Goal: Information Seeking & Learning: Check status

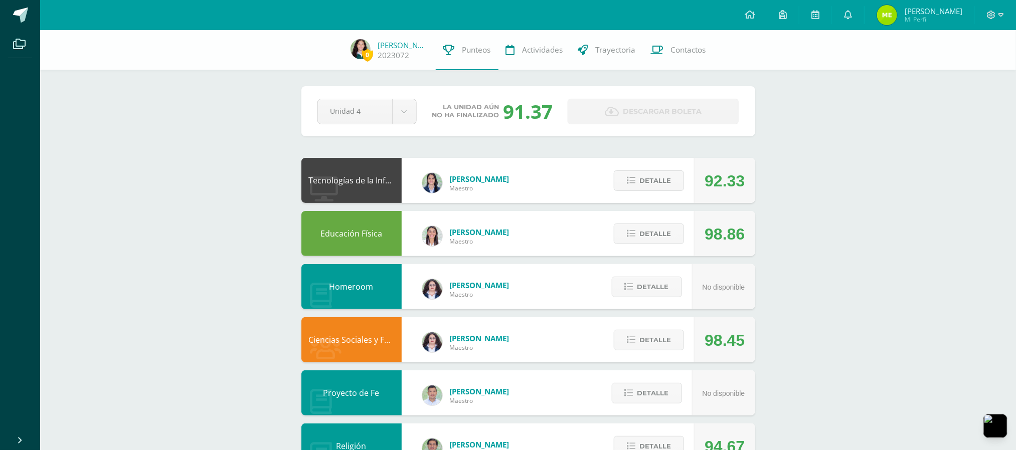
scroll to position [201, 0]
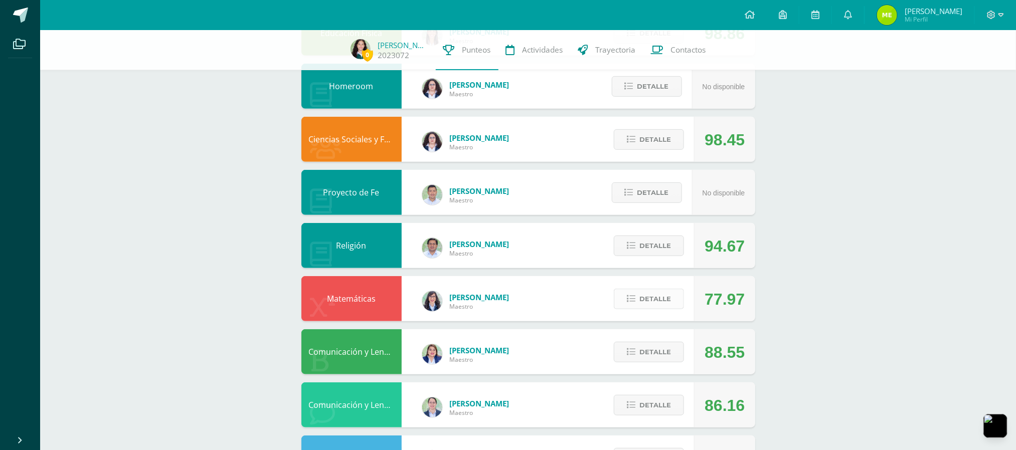
click at [662, 298] on span "Detalle" at bounding box center [655, 299] width 32 height 19
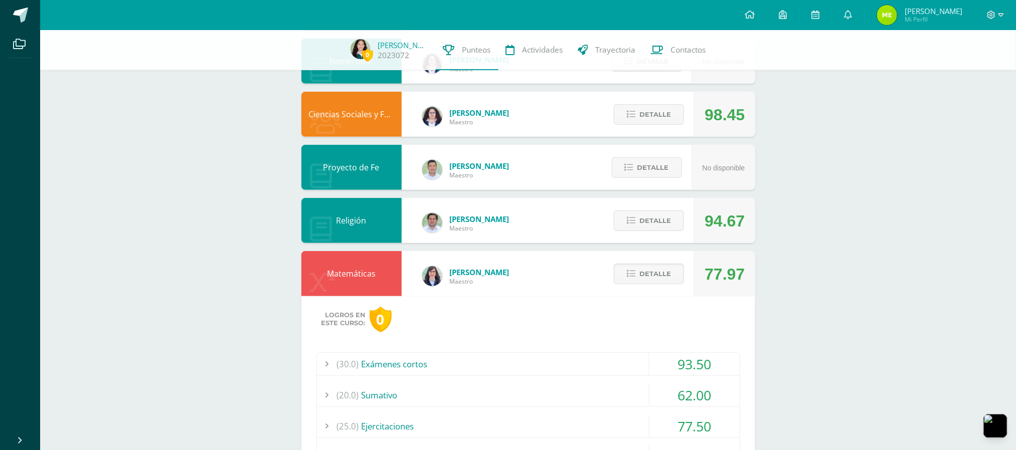
scroll to position [401, 0]
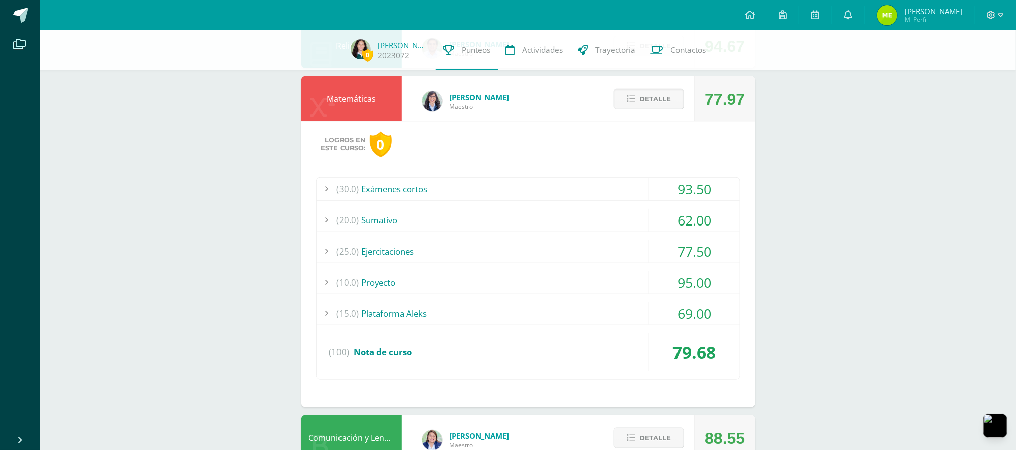
click at [519, 240] on div "(30.0) Exámenes cortos 93.50 Examen corto 1 90.00" at bounding box center [528, 279] width 424 height 203
click at [521, 249] on div "(25.0) Ejercitaciones" at bounding box center [528, 251] width 423 height 23
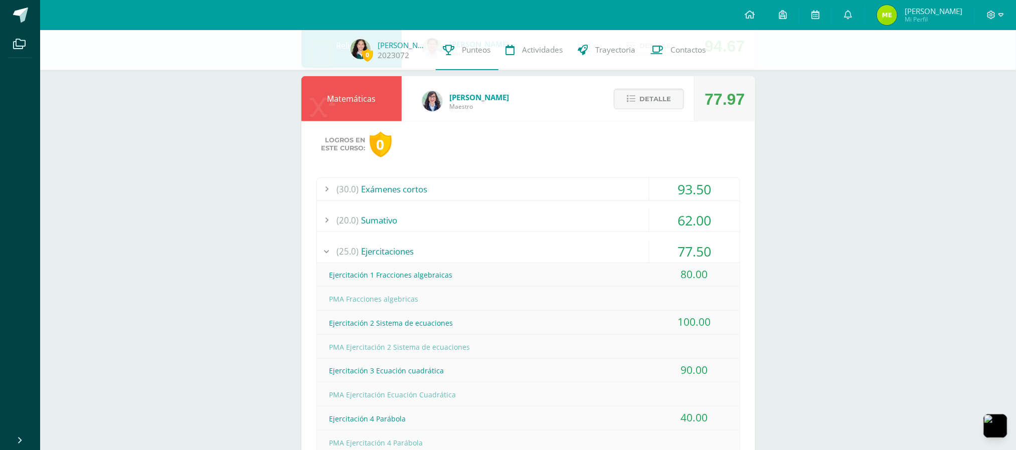
click at [542, 216] on div "(20.0) Sumativo" at bounding box center [528, 220] width 423 height 23
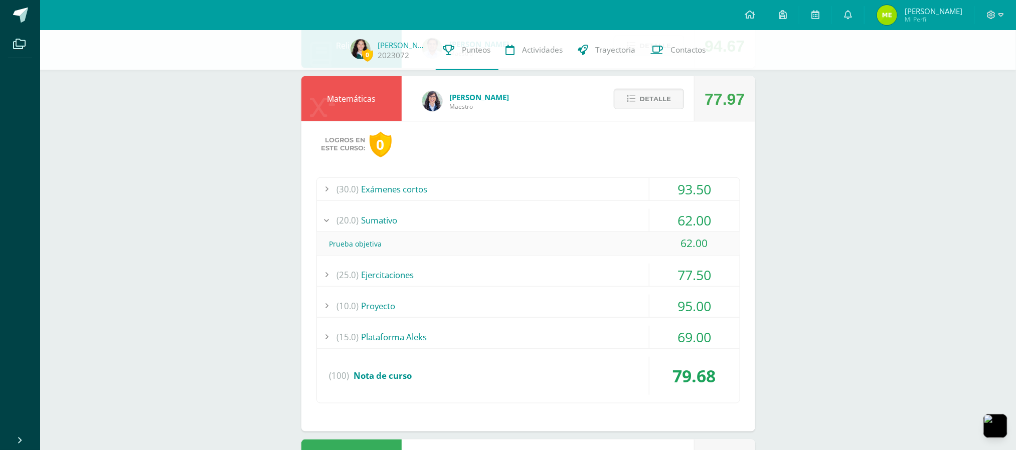
click at [542, 215] on div "(20.0) Sumativo" at bounding box center [528, 220] width 423 height 23
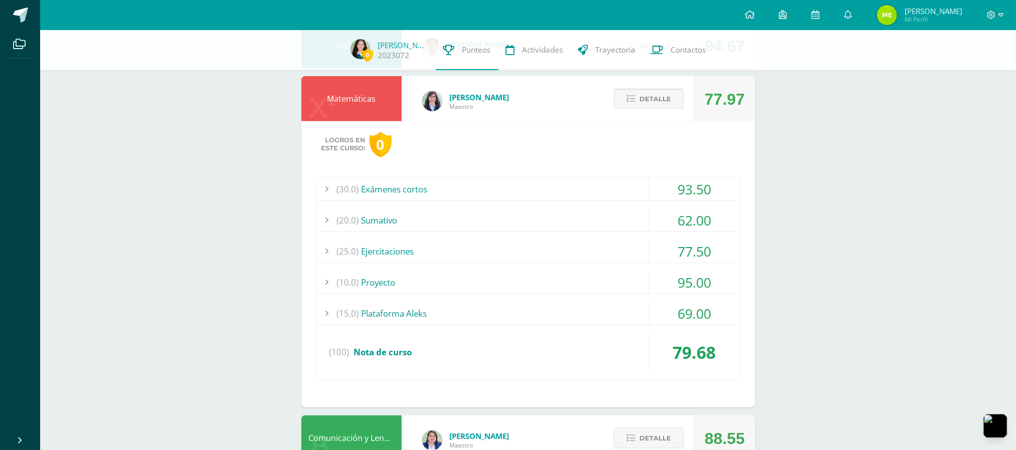
click at [630, 98] on icon at bounding box center [631, 99] width 9 height 9
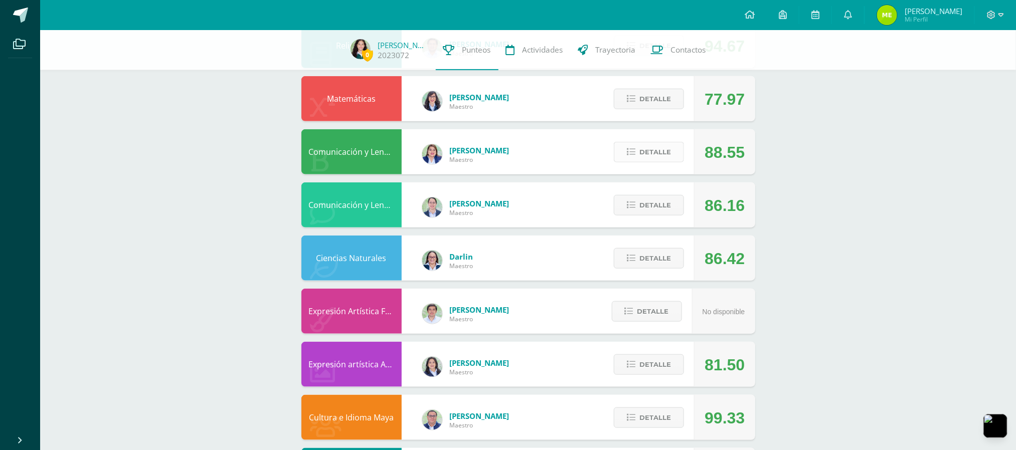
click at [642, 157] on span "Detalle" at bounding box center [655, 152] width 32 height 19
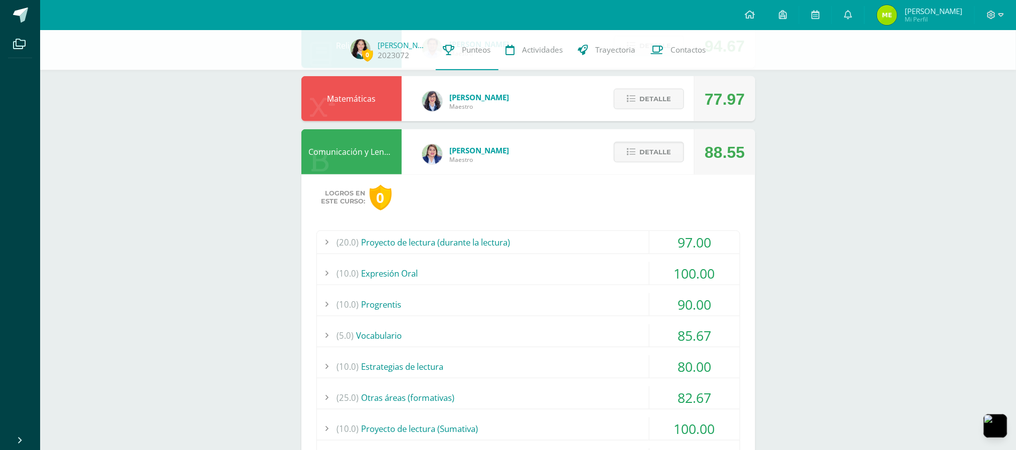
scroll to position [602, 0]
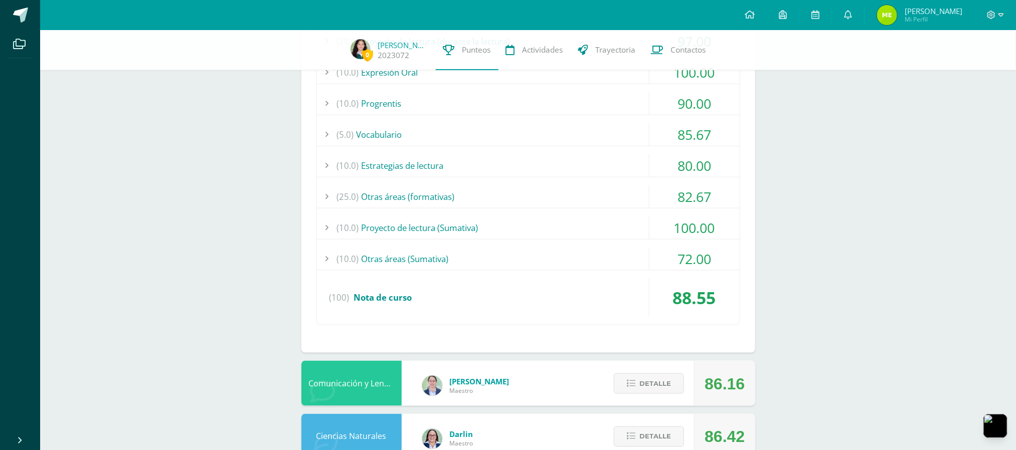
click at [572, 199] on div "(25.0) Otras áreas (formativas)" at bounding box center [528, 197] width 423 height 23
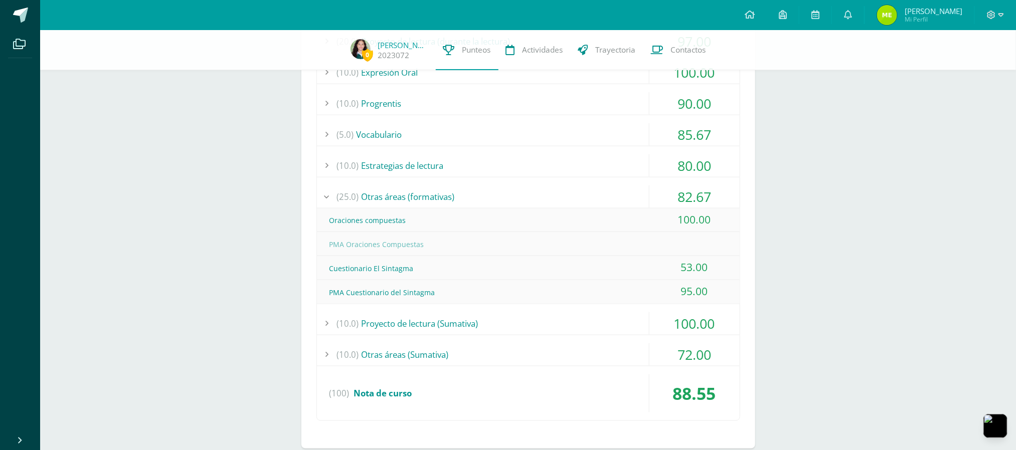
click at [572, 199] on div "(25.0) Otras áreas (formativas)" at bounding box center [528, 197] width 423 height 23
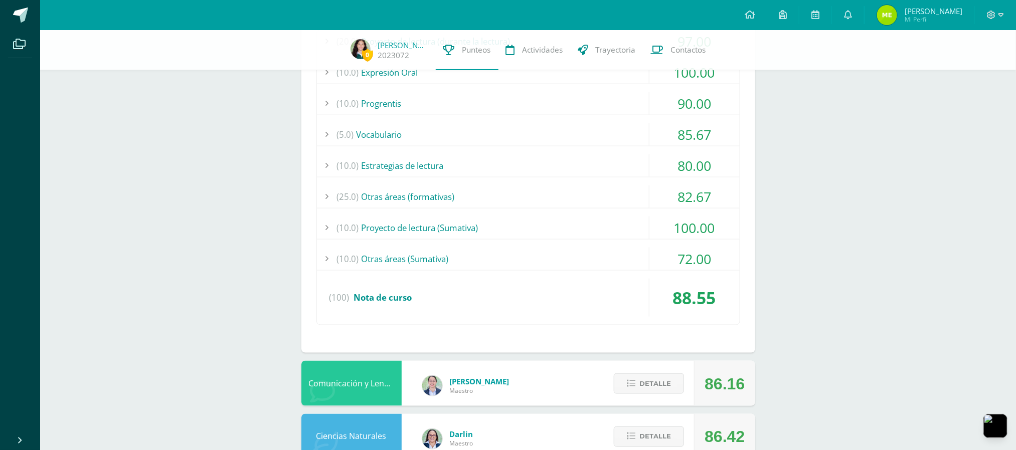
scroll to position [401, 0]
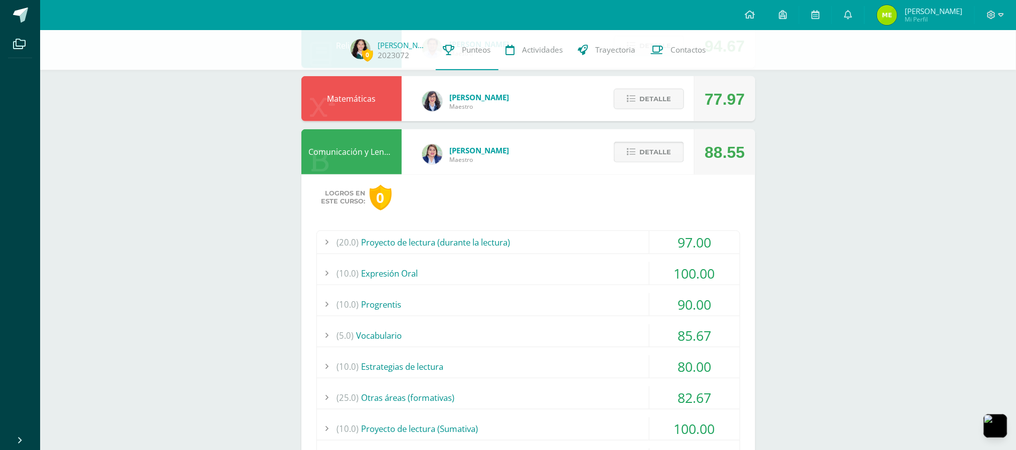
click at [639, 155] on span "Detalle" at bounding box center [655, 152] width 32 height 19
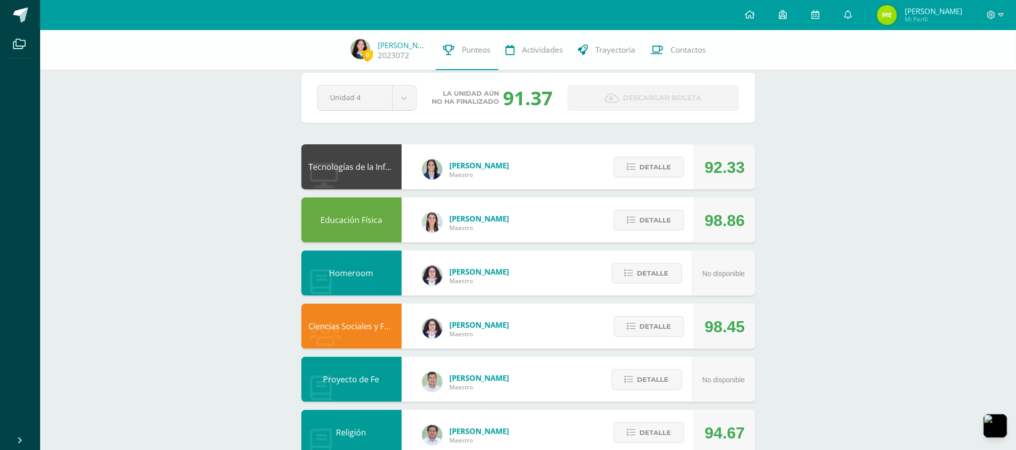
scroll to position [0, 0]
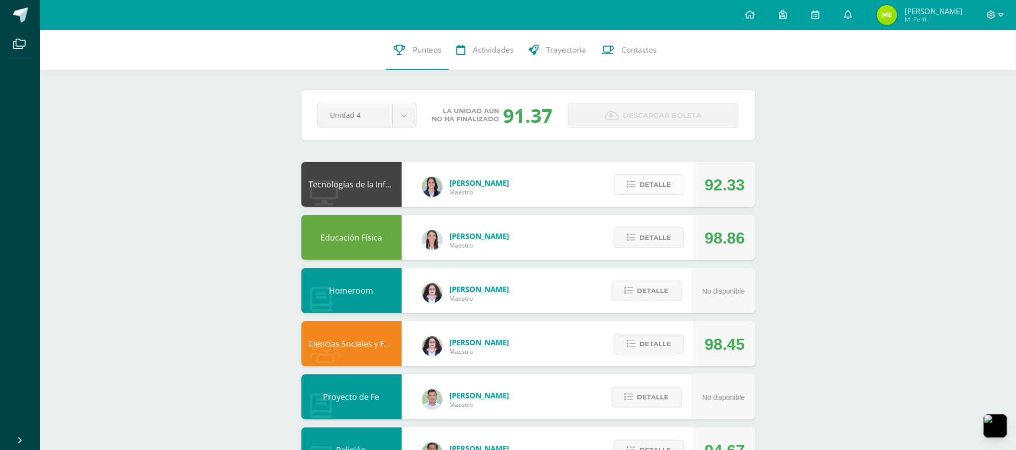
click at [649, 188] on span "Detalle" at bounding box center [655, 185] width 32 height 19
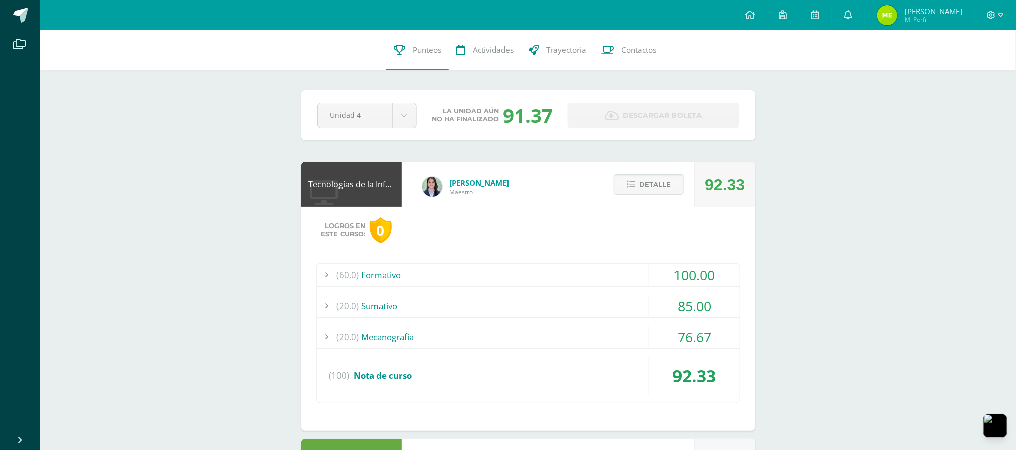
click at [598, 294] on div "(60.0) Formativo 100.00 Investigación APA 100.00" at bounding box center [528, 333] width 424 height 140
click at [602, 306] on div "(20.0) Sumativo" at bounding box center [528, 306] width 423 height 23
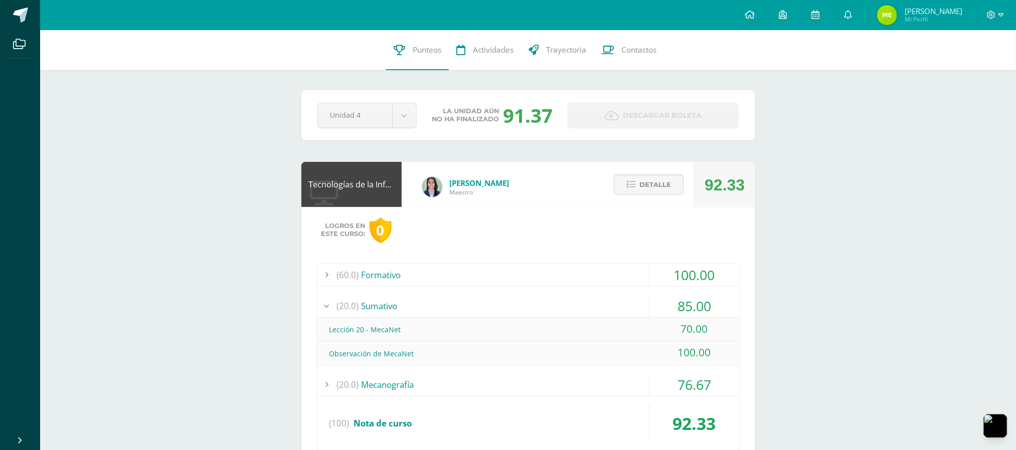
click at [602, 306] on div "(20.0) Sumativo" at bounding box center [528, 306] width 423 height 23
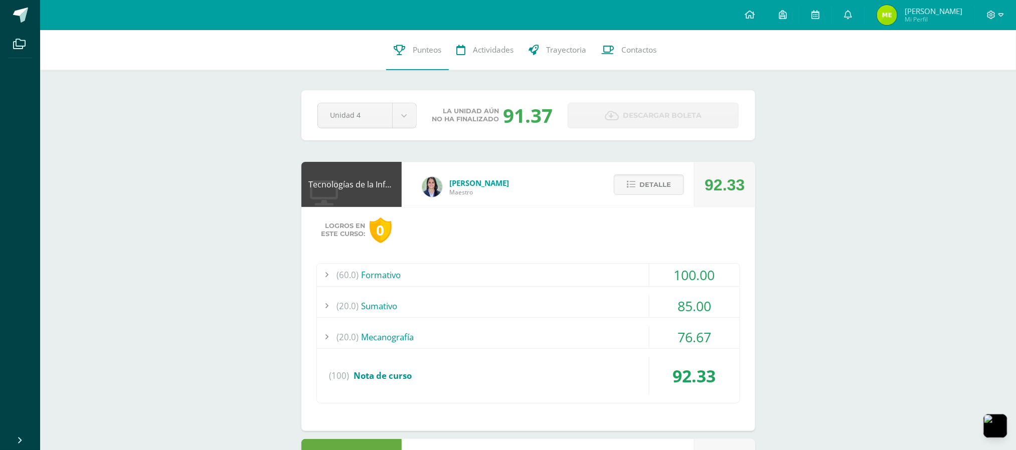
click at [598, 276] on div "(60.0) Formativo" at bounding box center [528, 275] width 423 height 23
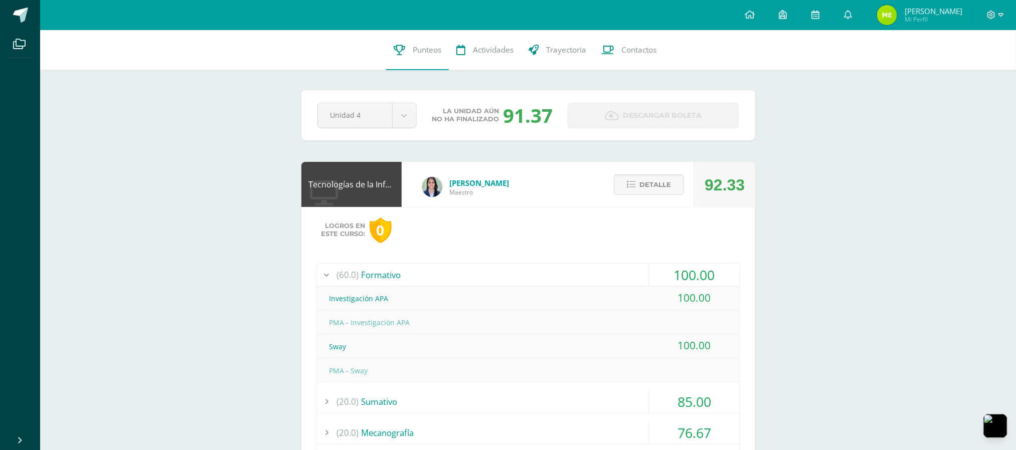
click at [598, 276] on div "(60.0) Formativo" at bounding box center [528, 275] width 423 height 23
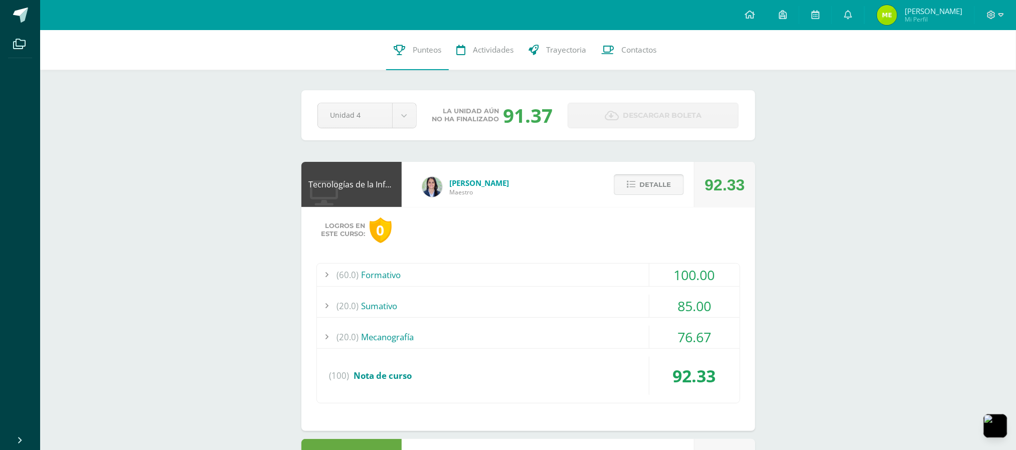
click at [637, 181] on button "Detalle" at bounding box center [649, 185] width 70 height 21
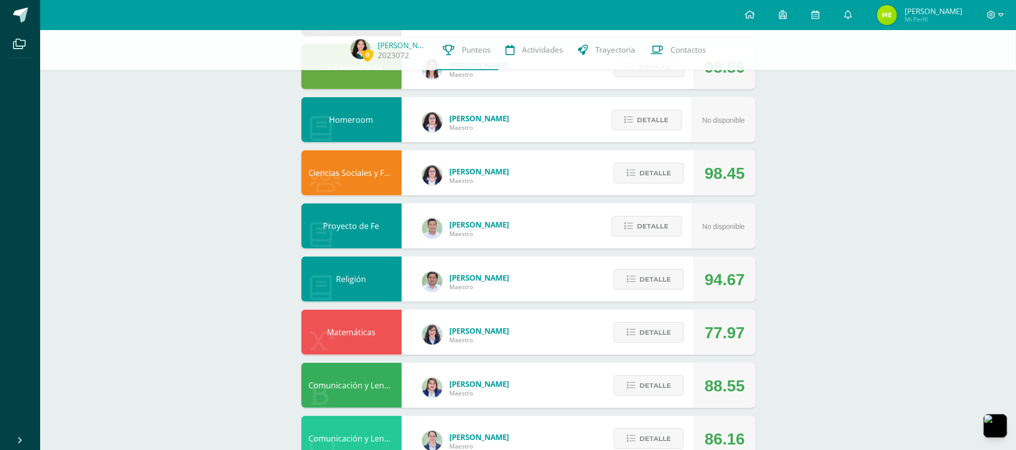
scroll to position [201, 0]
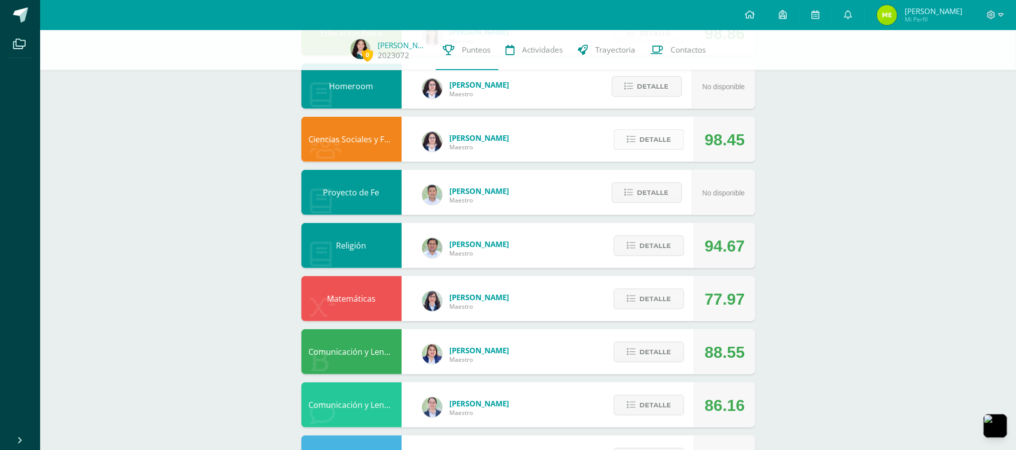
click at [649, 143] on span "Detalle" at bounding box center [655, 139] width 32 height 19
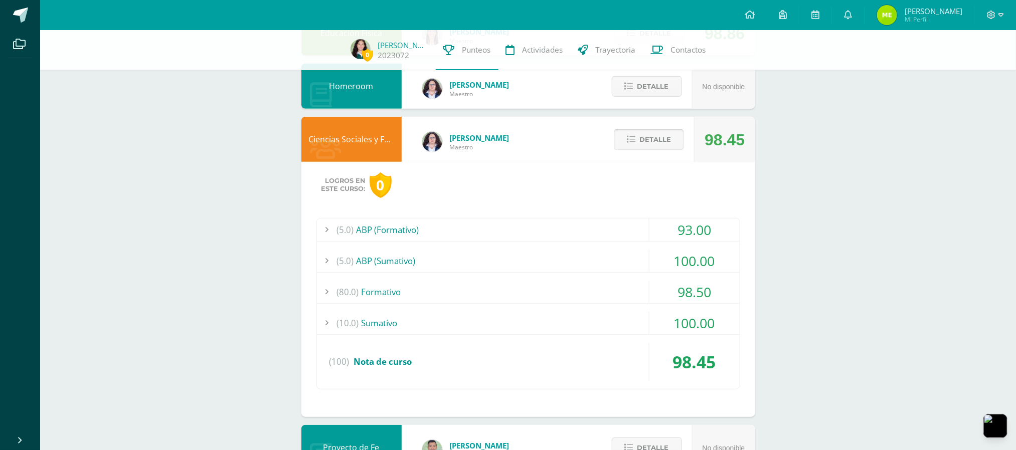
click at [658, 146] on span "Detalle" at bounding box center [655, 139] width 32 height 19
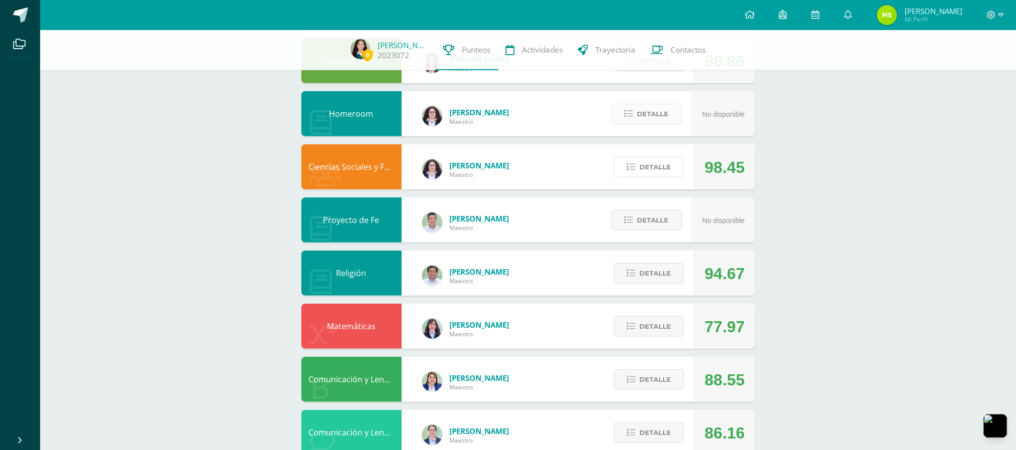
scroll to position [401, 0]
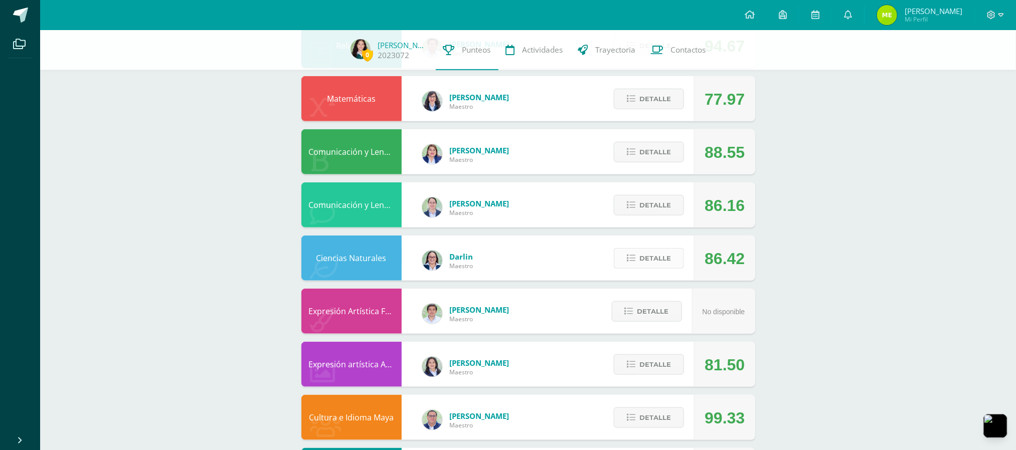
click at [650, 259] on span "Detalle" at bounding box center [655, 258] width 32 height 19
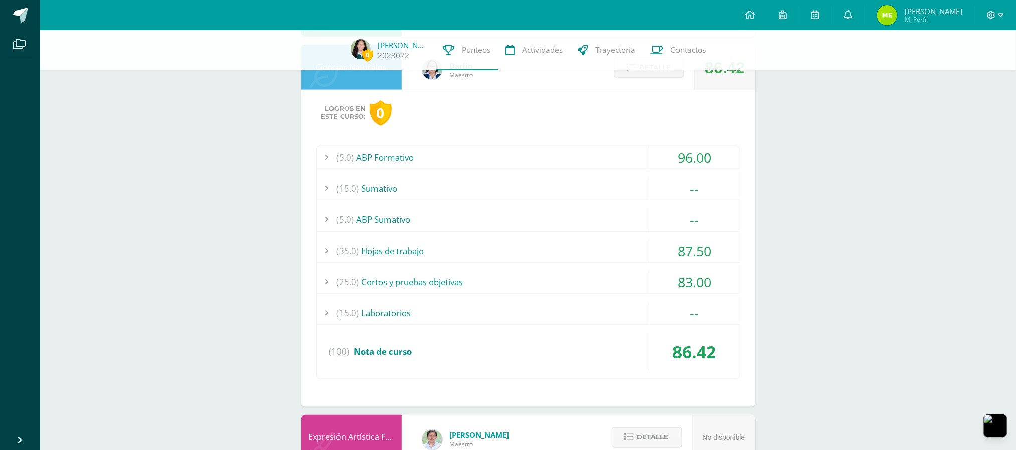
scroll to position [602, 0]
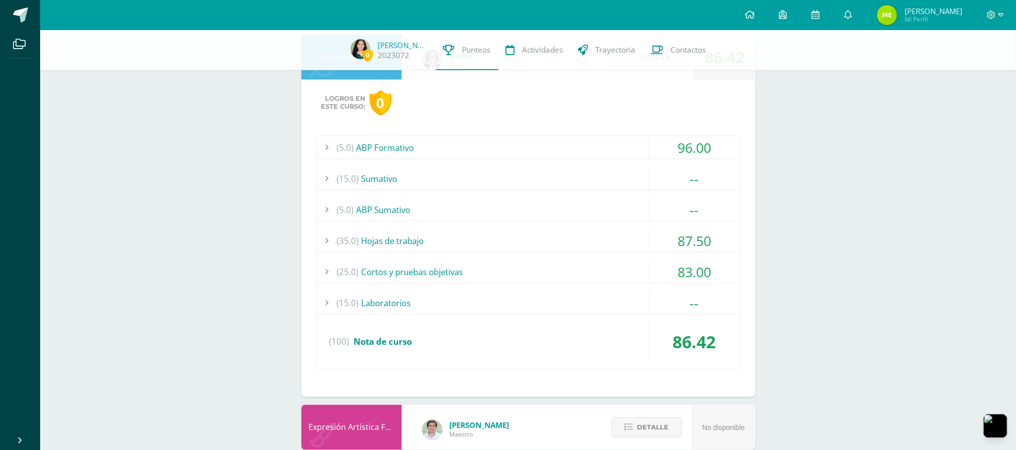
click at [594, 213] on div "(5.0) ABP Sumativo" at bounding box center [528, 210] width 423 height 23
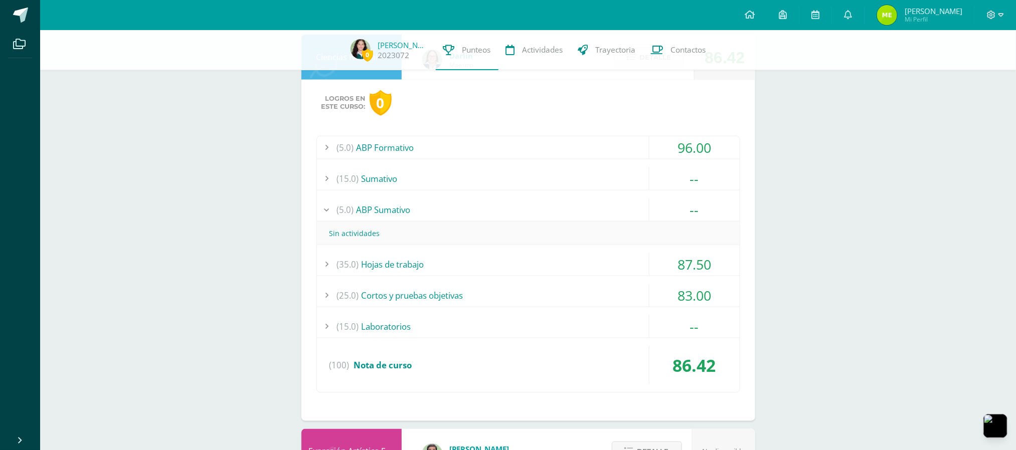
click at [594, 213] on div "(5.0) ABP Sumativo" at bounding box center [528, 210] width 423 height 23
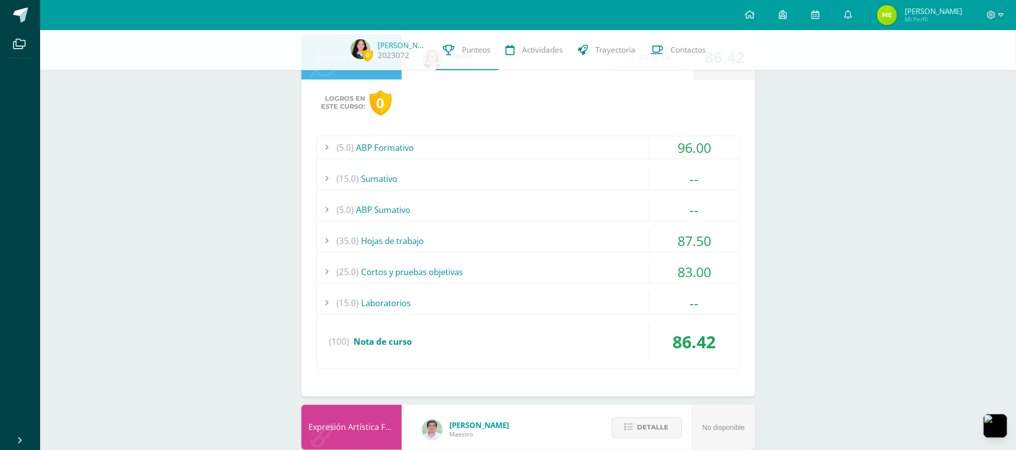
scroll to position [401, 0]
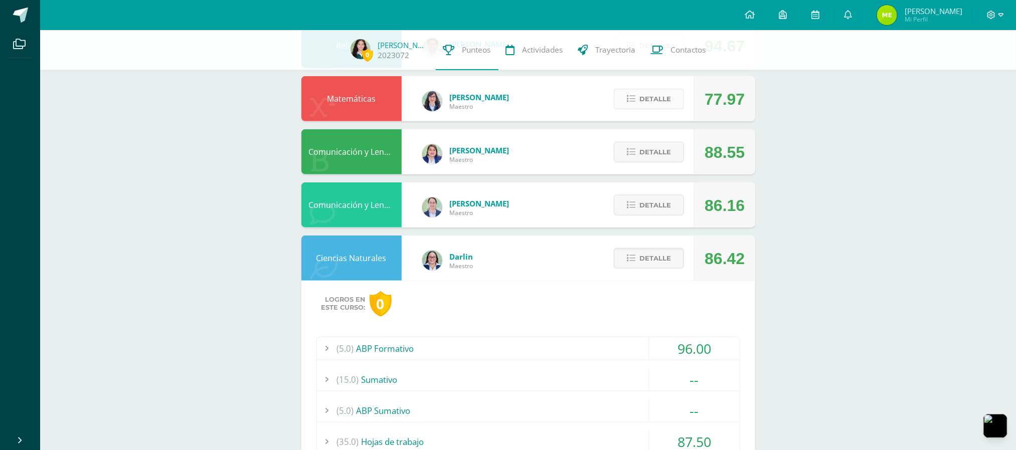
click at [642, 108] on span "Detalle" at bounding box center [655, 99] width 32 height 19
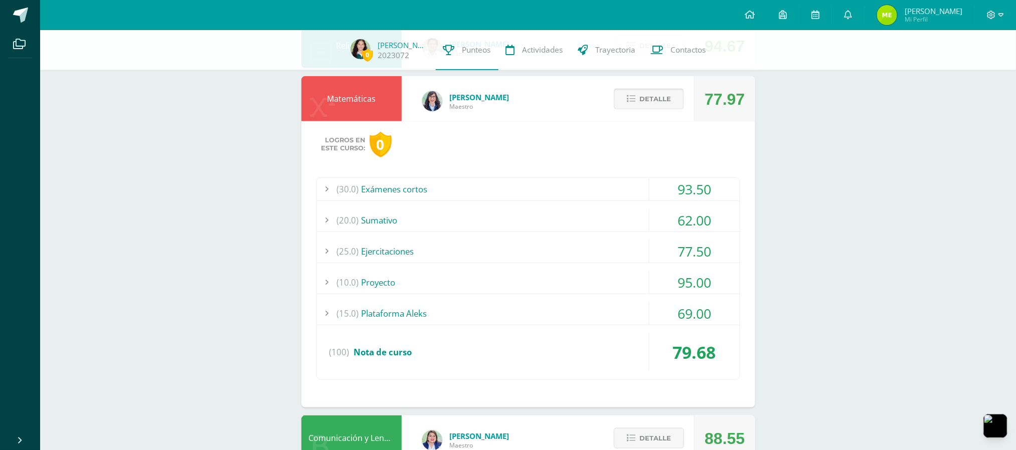
click at [626, 95] on button "Detalle" at bounding box center [649, 99] width 70 height 21
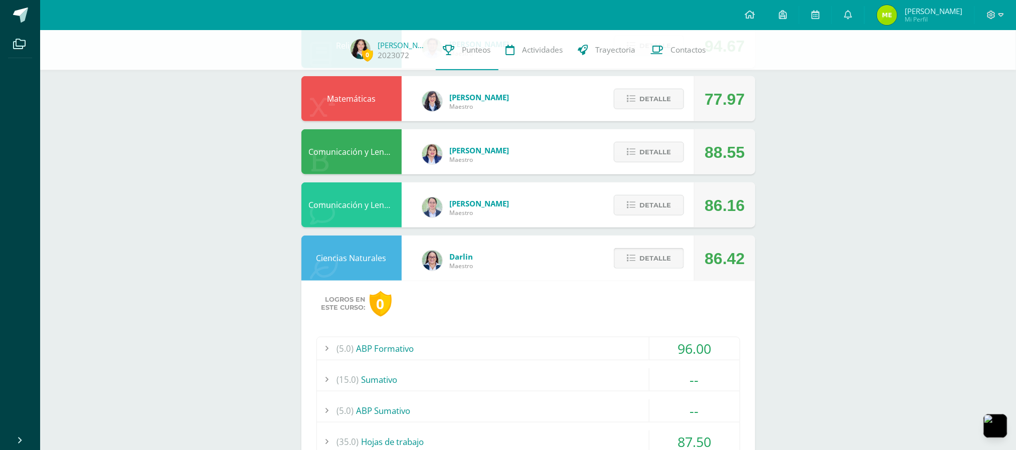
click at [643, 252] on span "Detalle" at bounding box center [655, 258] width 32 height 19
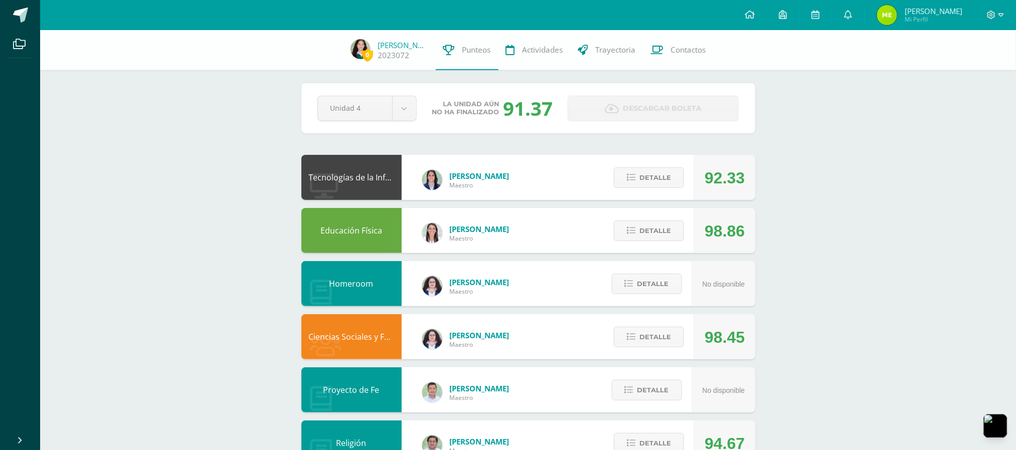
scroll to position [0, 0]
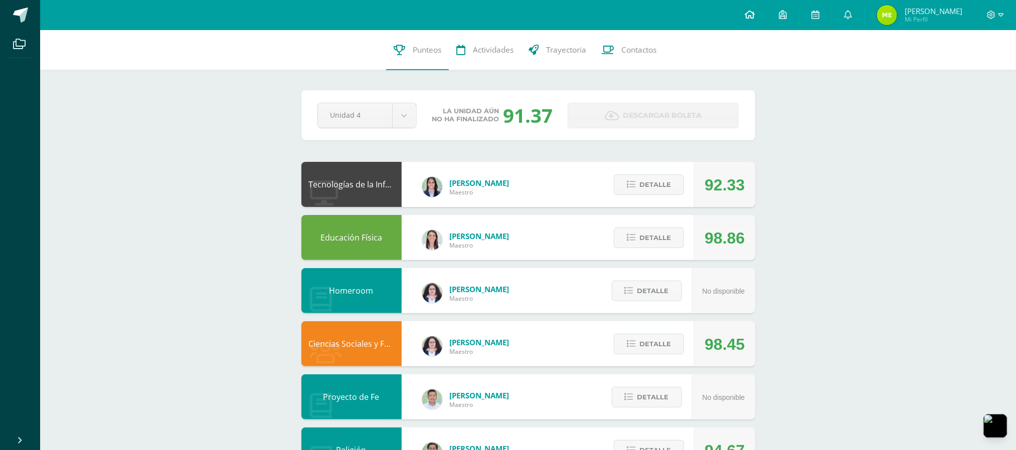
click at [755, 11] on icon at bounding box center [750, 14] width 10 height 9
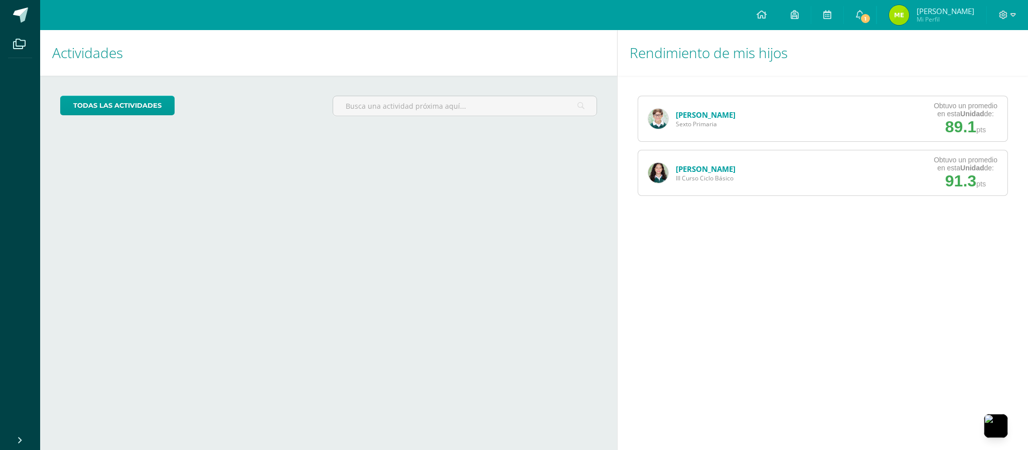
click at [705, 170] on link "[PERSON_NAME]" at bounding box center [706, 169] width 60 height 10
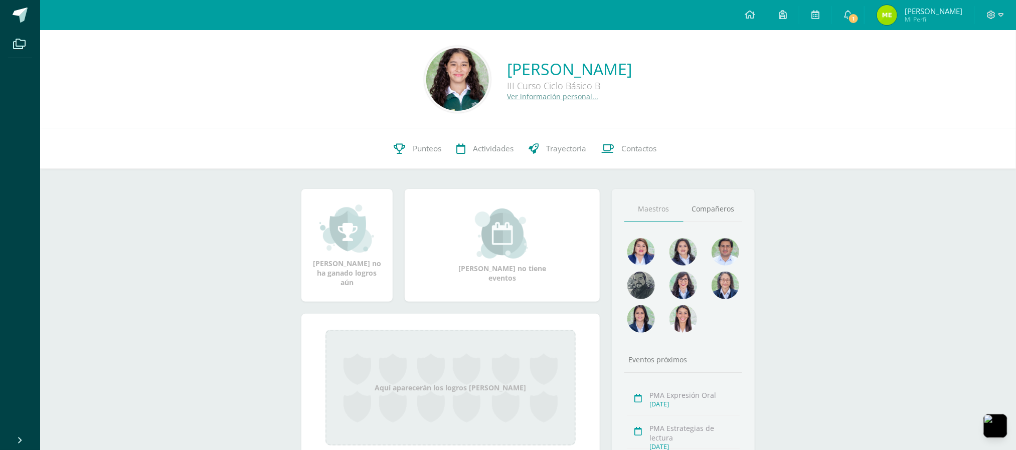
scroll to position [114, 0]
